Goal: Task Accomplishment & Management: Manage account settings

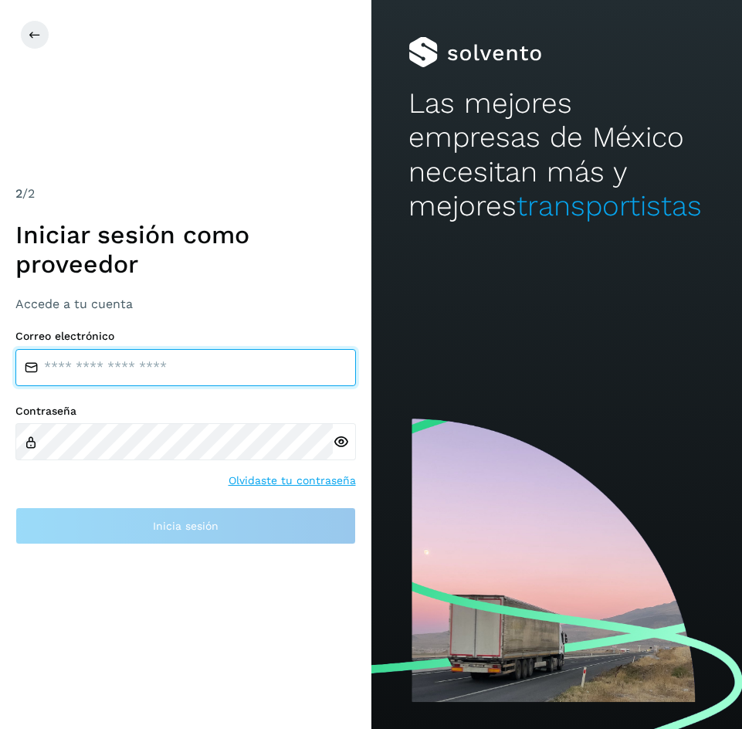
type input "**********"
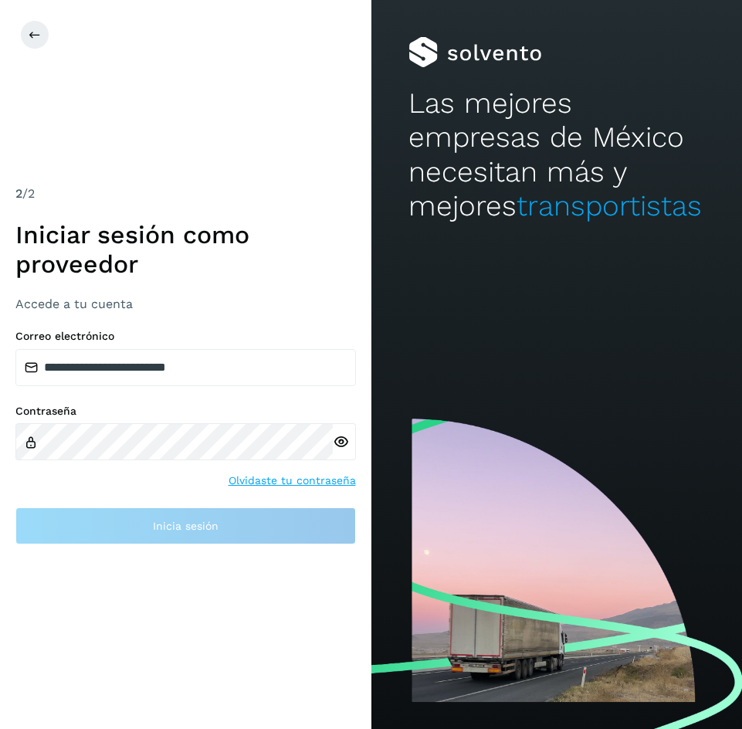
click at [345, 439] on icon at bounding box center [341, 442] width 16 height 16
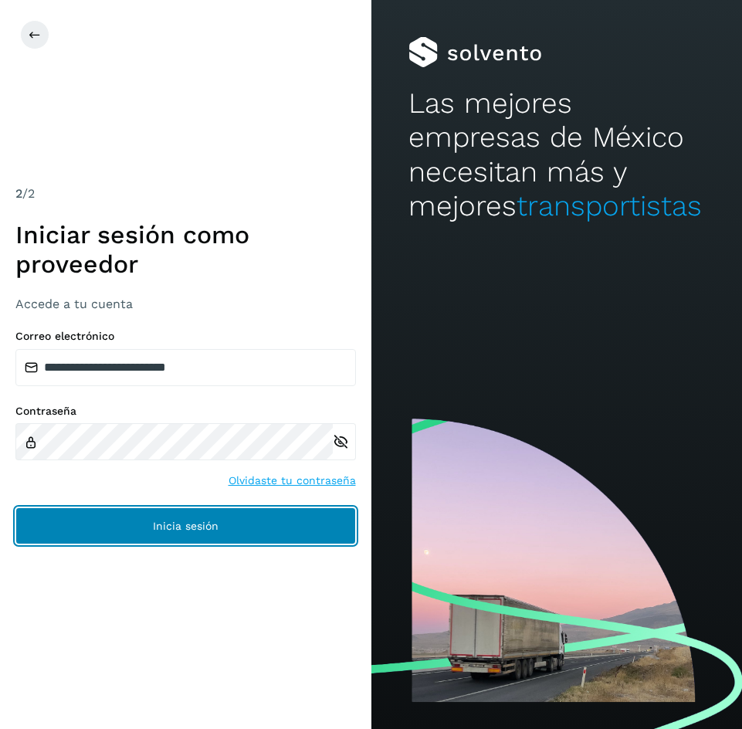
click at [211, 516] on button "Inicia sesión" at bounding box center [185, 526] width 341 height 37
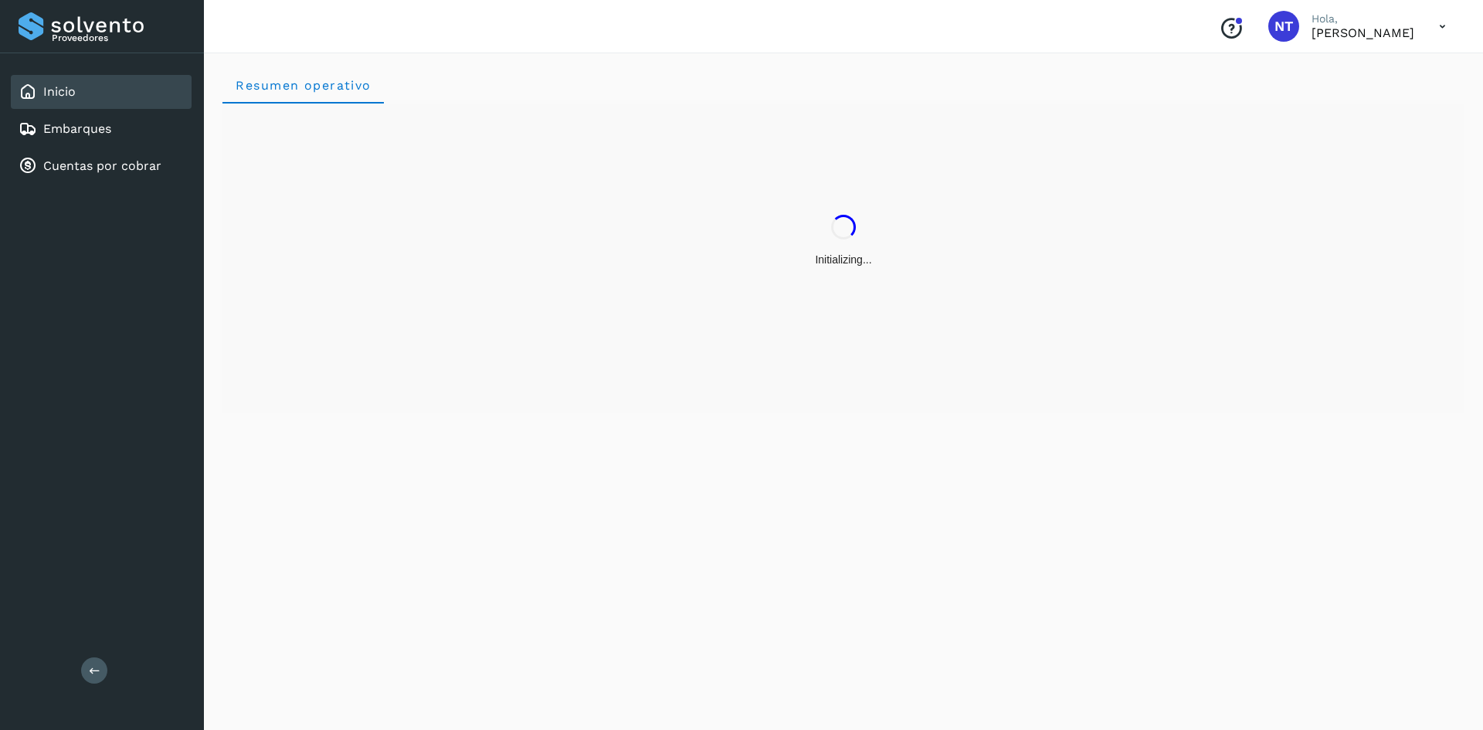
click at [442, 508] on div "Resumen operativo" at bounding box center [843, 389] width 1279 height 682
click at [127, 165] on link "Cuentas por cobrar" at bounding box center [102, 165] width 118 height 15
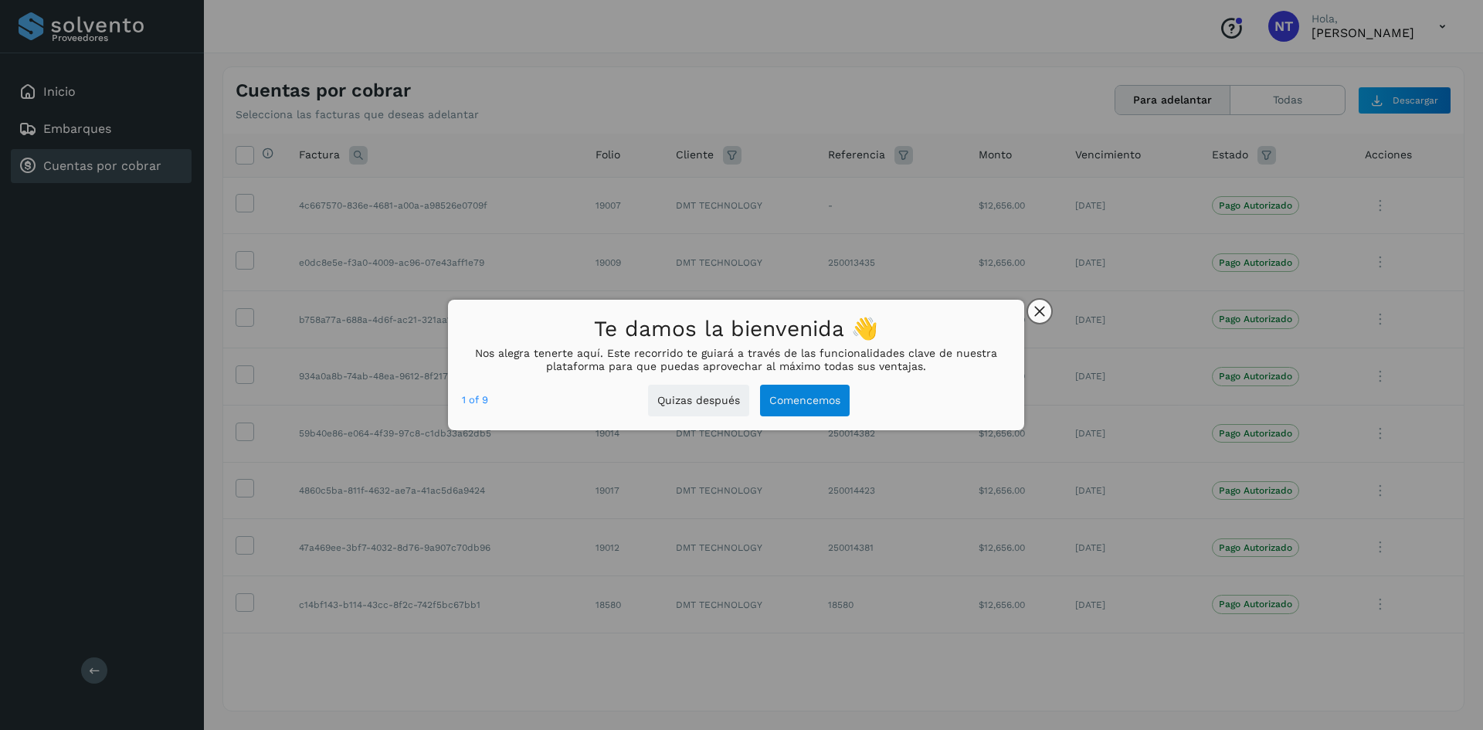
click at [742, 318] on button "close," at bounding box center [1039, 311] width 23 height 23
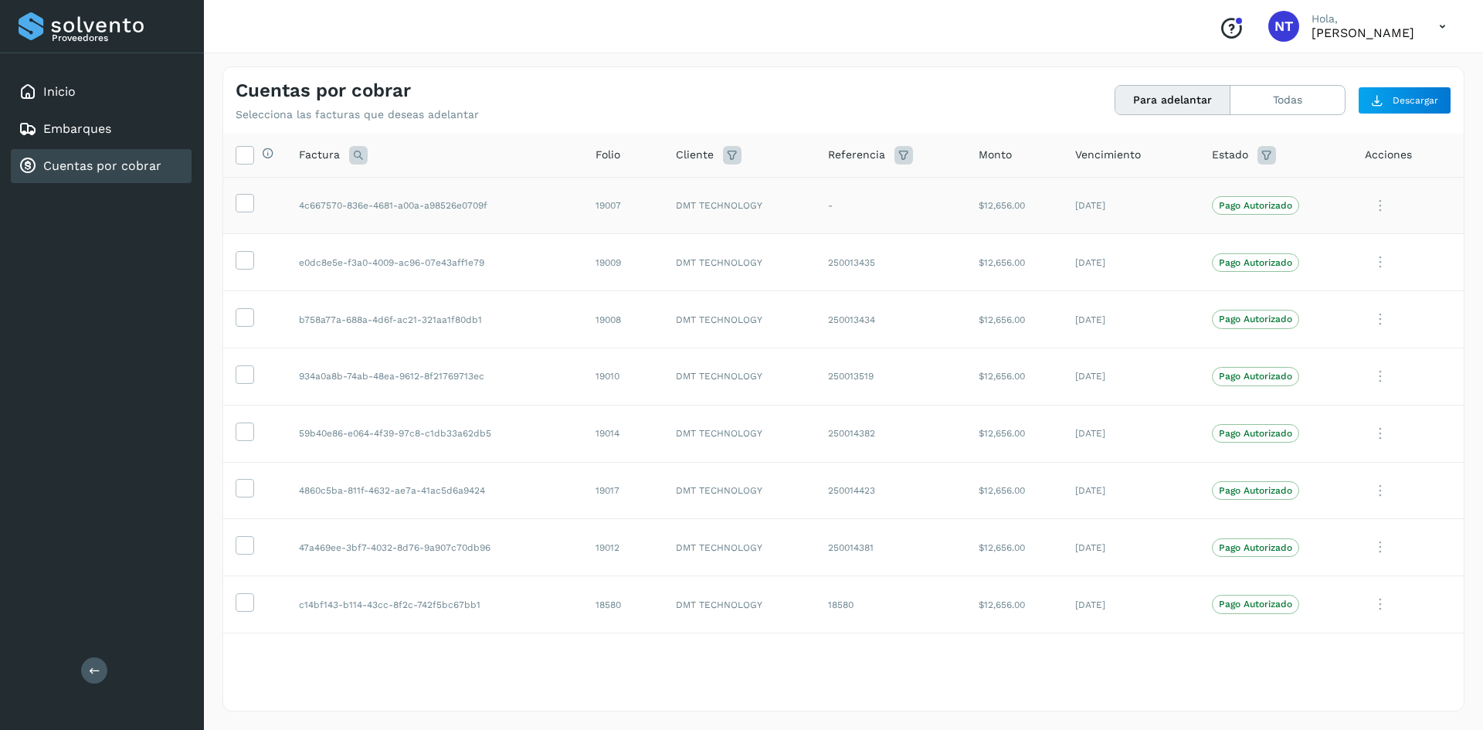
click at [617, 205] on td "19007" at bounding box center [623, 205] width 80 height 57
click at [616, 209] on td "19007" at bounding box center [623, 205] width 80 height 57
click at [604, 204] on td "19007" at bounding box center [623, 205] width 80 height 57
copy td "19007"
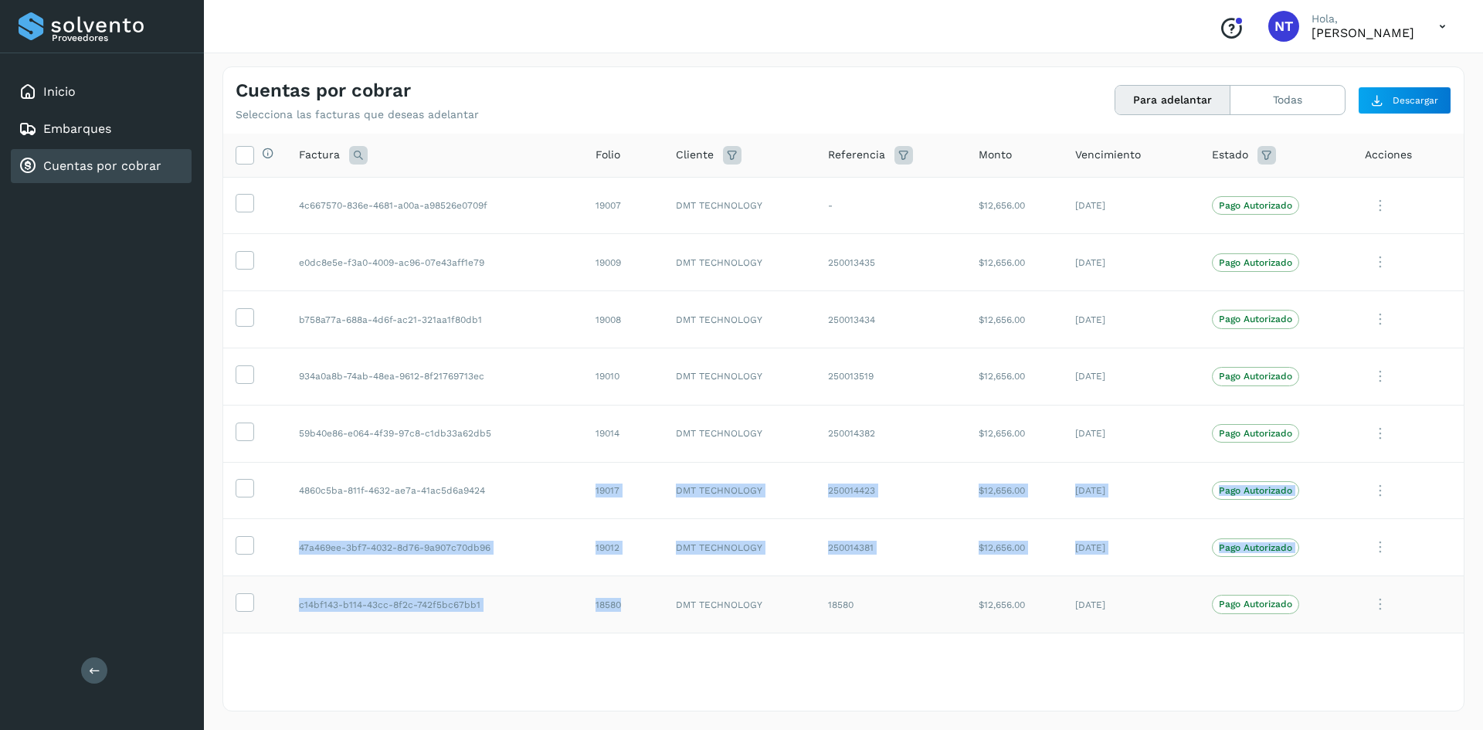
drag, startPoint x: 588, startPoint y: 489, endPoint x: 647, endPoint y: 601, distance: 126.8
click at [647, 601] on tbody "4c667570-836e-4681-a00a-a98526e0709f 19007 DMT TECHNOLOGY - $12,656.00 [DATE] P…" at bounding box center [843, 405] width 1241 height 456
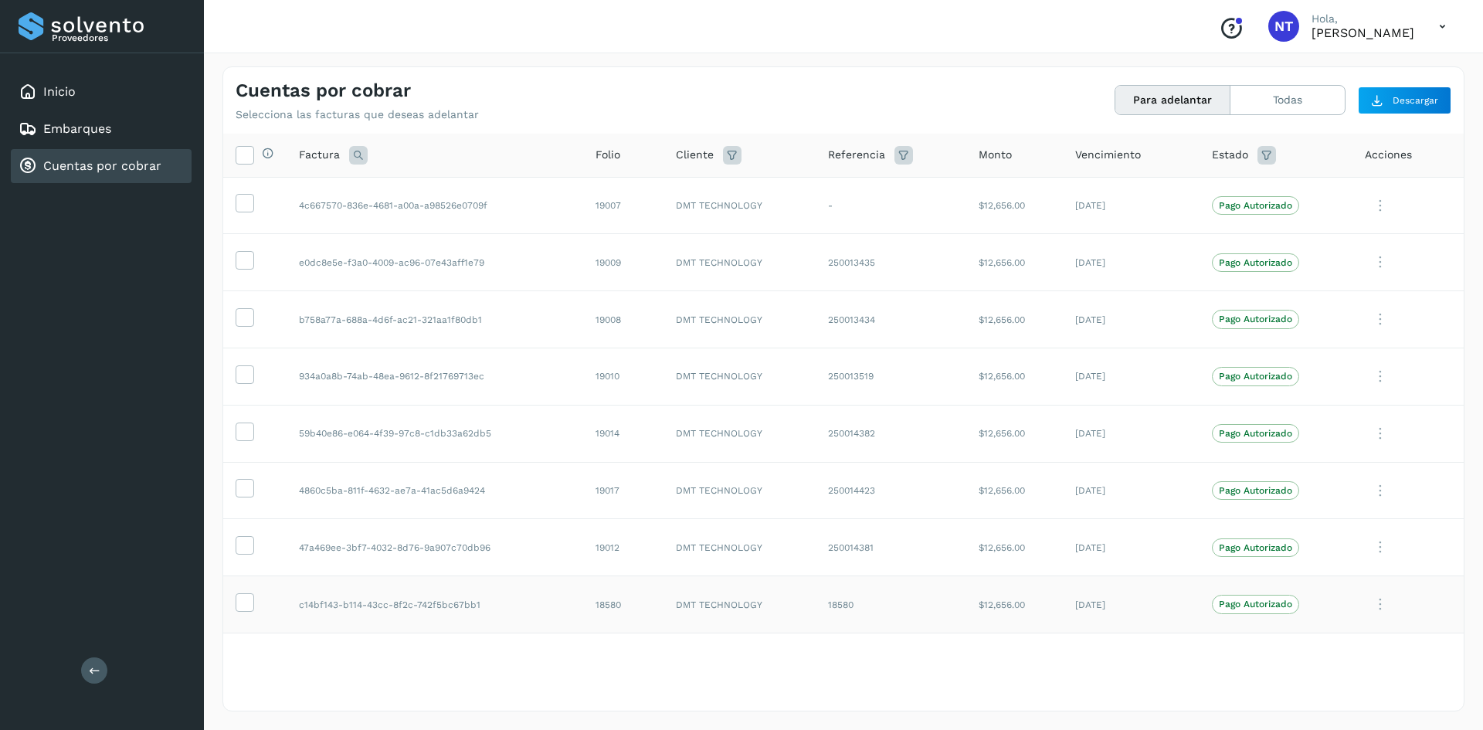
click at [742, 598] on td "18580" at bounding box center [891, 604] width 150 height 57
click at [742, 609] on td "18580" at bounding box center [891, 604] width 150 height 57
click at [606, 606] on td "18580" at bounding box center [623, 604] width 80 height 57
click at [606, 605] on td "18580" at bounding box center [623, 604] width 80 height 57
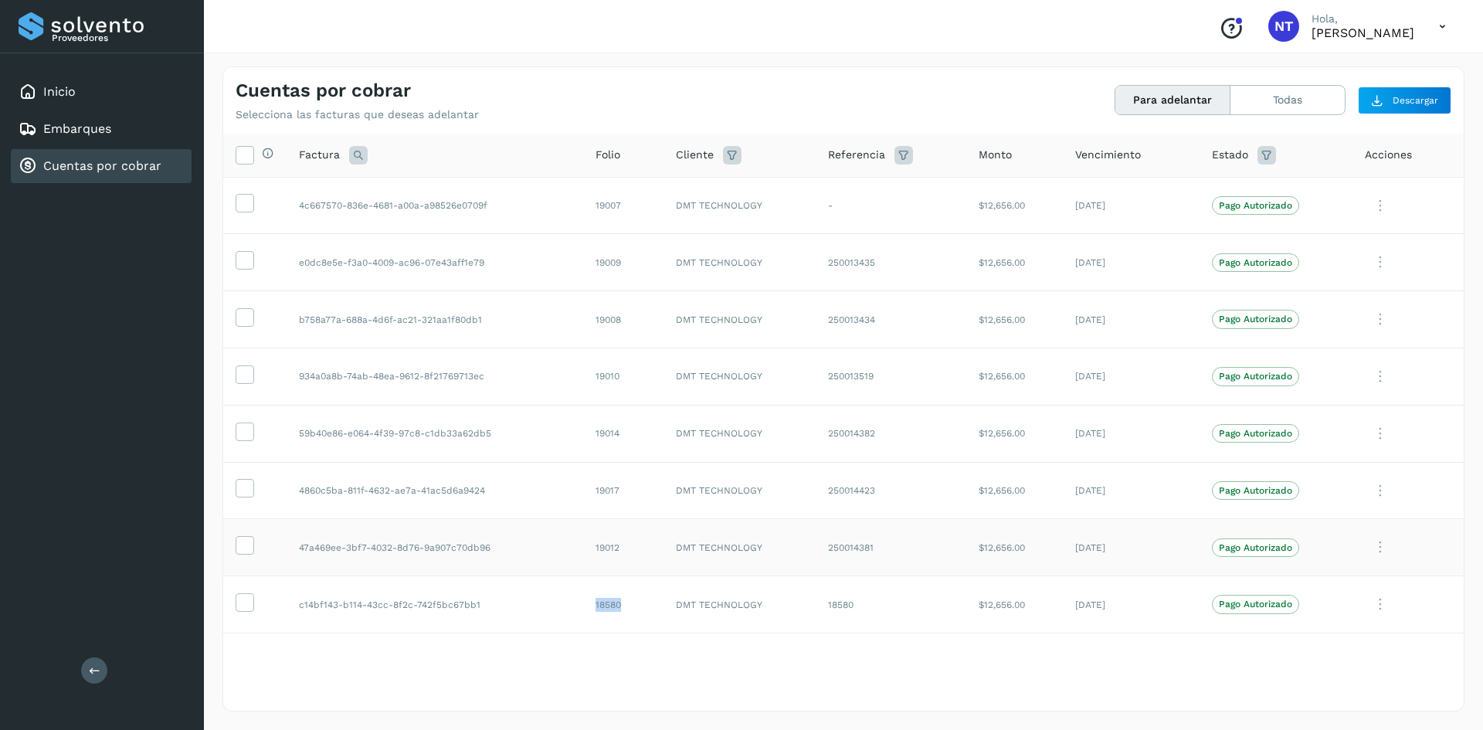
copy td "18580"
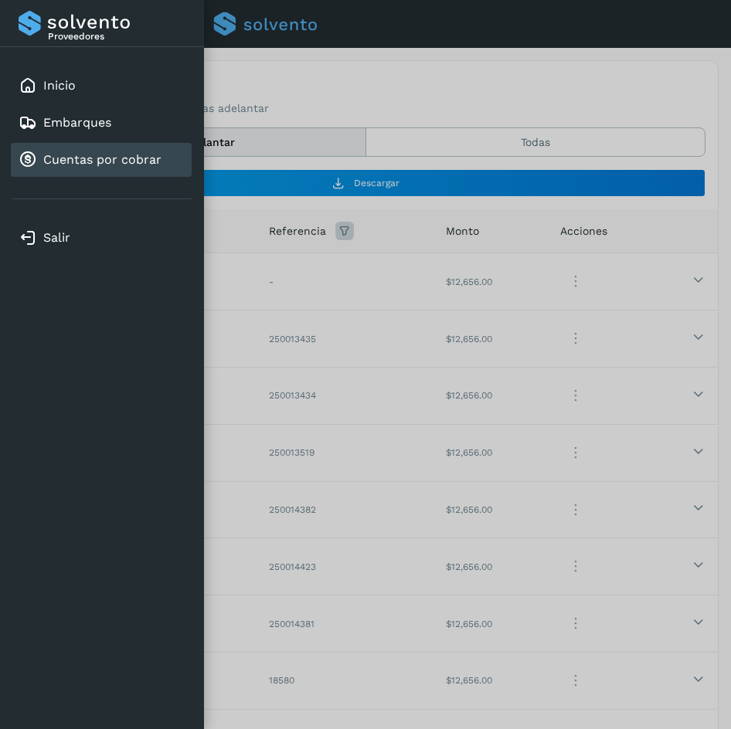
click at [0, 0] on icon at bounding box center [0, 0] width 0 height 0
click at [0, 0] on div "Cerrar sesión" at bounding box center [0, 0] width 0 height 0
